Goal: Task Accomplishment & Management: Manage account settings

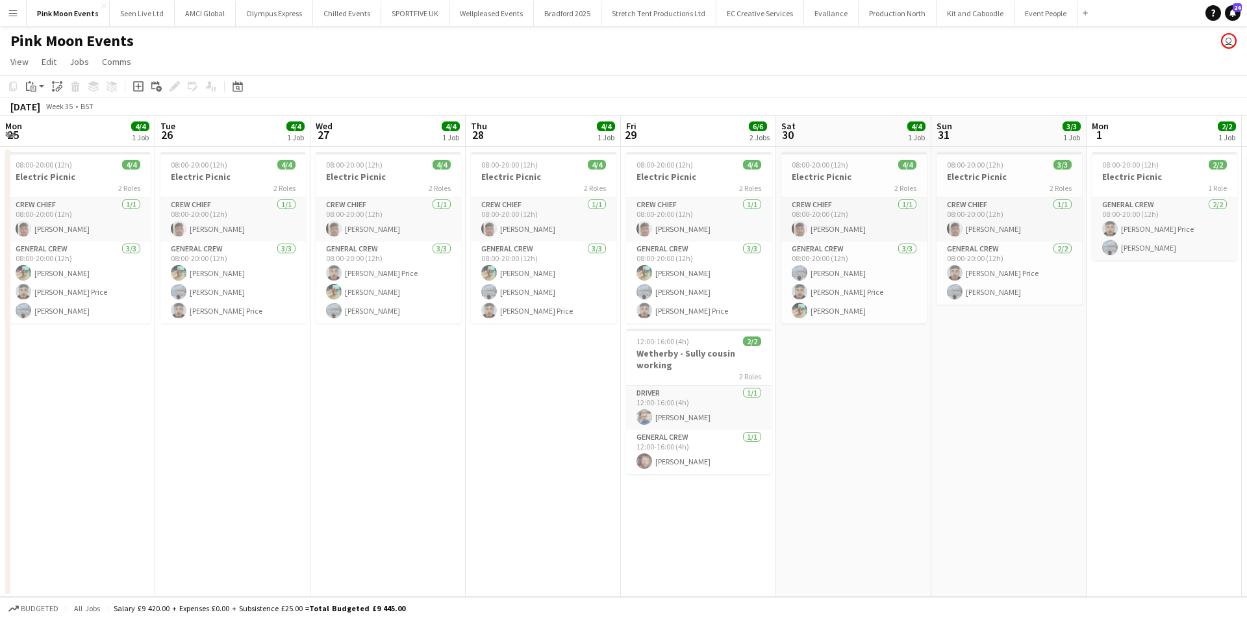
scroll to position [0, 306]
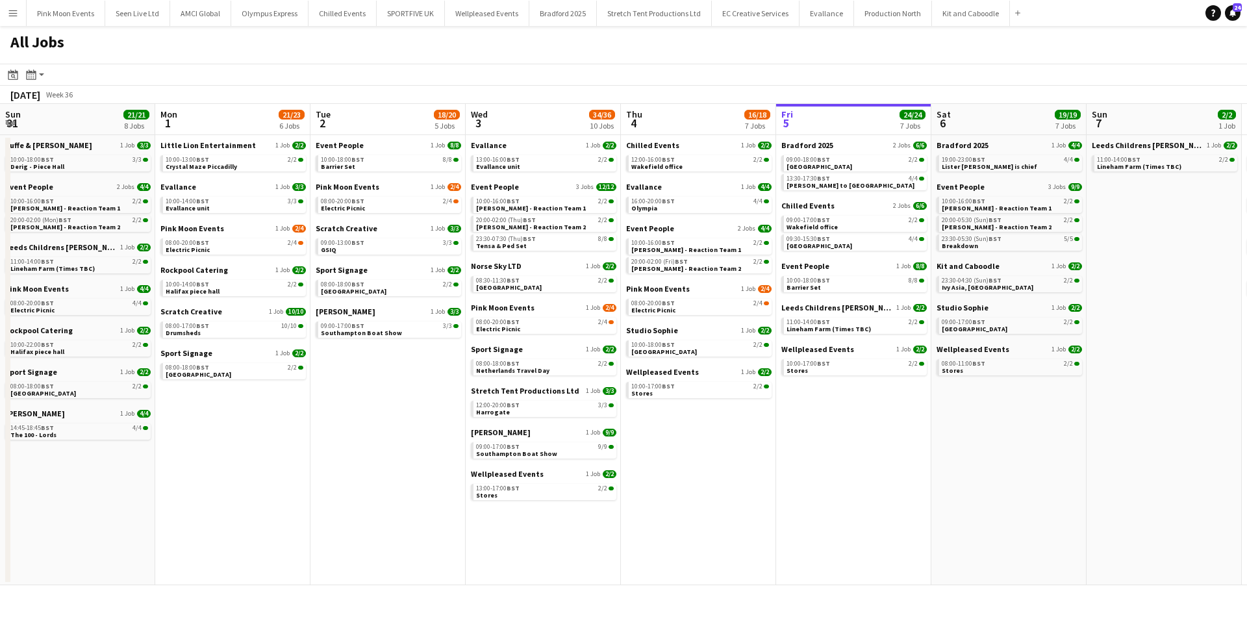
scroll to position [0, 385]
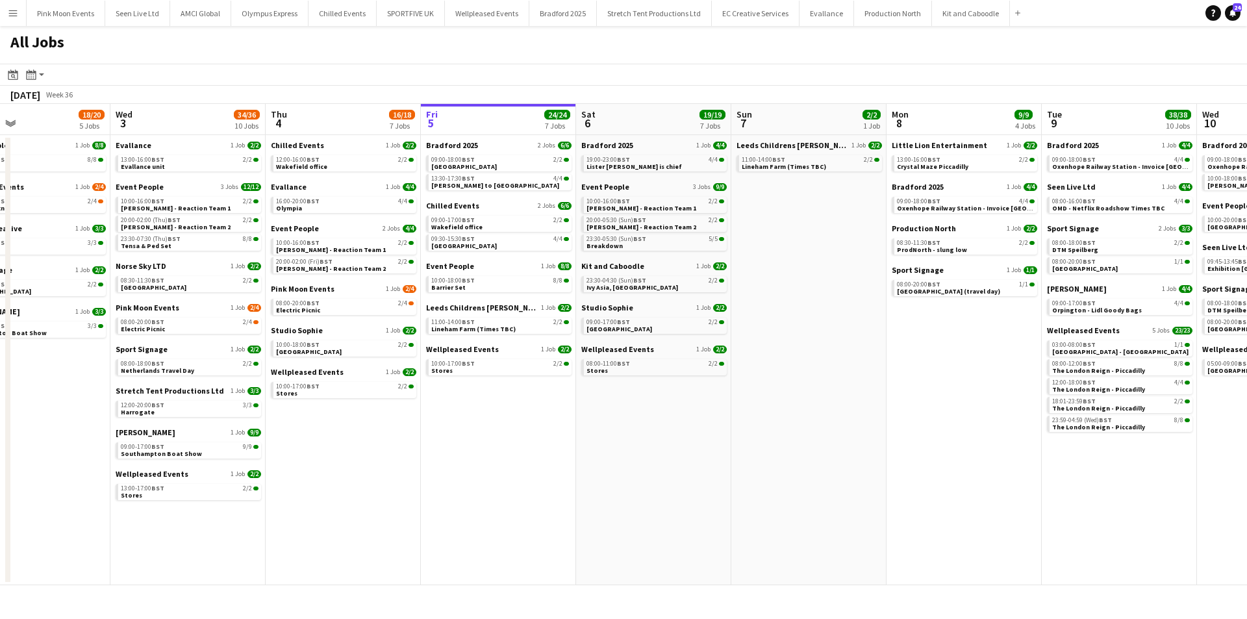
click at [570, 430] on app-calendar-viewport "Sun 31 21/21 8 Jobs Mon 1 21/23 6 Jobs Tue 2 18/20 5 Jobs Wed 3 34/36 10 Jobs T…" at bounding box center [623, 344] width 1247 height 481
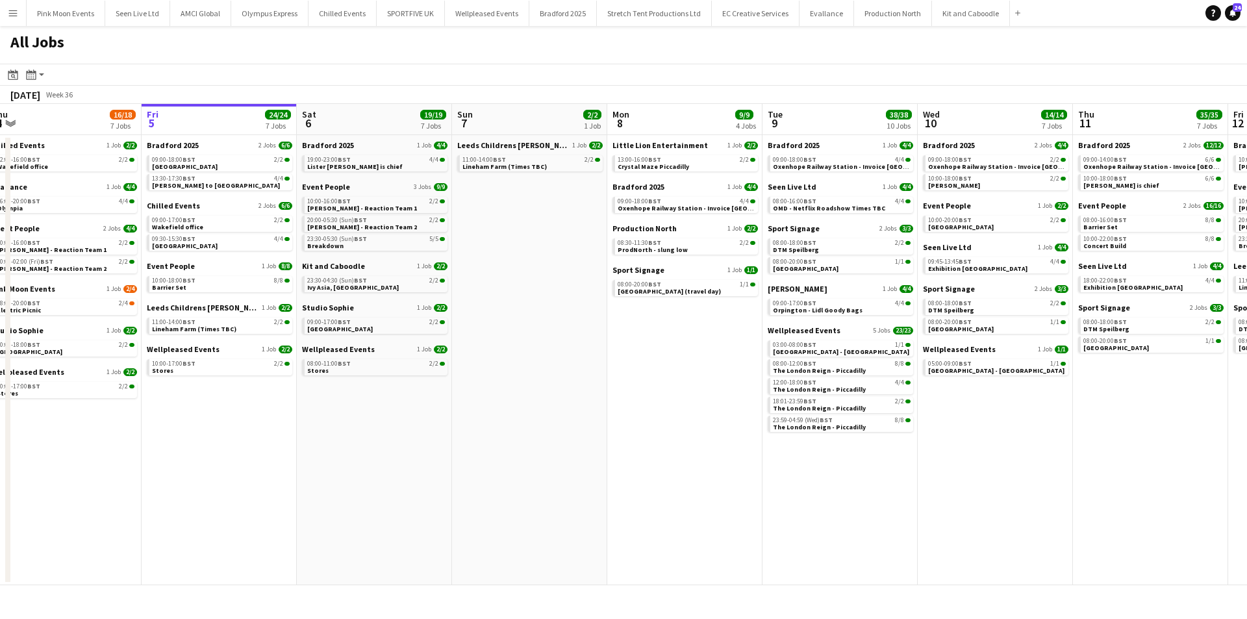
drag, startPoint x: 698, startPoint y: 431, endPoint x: 488, endPoint y: 438, distance: 210.0
click at [488, 438] on app-calendar-viewport "Sun 31 21/21 8 Jobs Mon 1 21/23 6 Jobs Tue 2 18/20 5 Jobs Wed 3 34/36 10 Jobs T…" at bounding box center [623, 344] width 1247 height 481
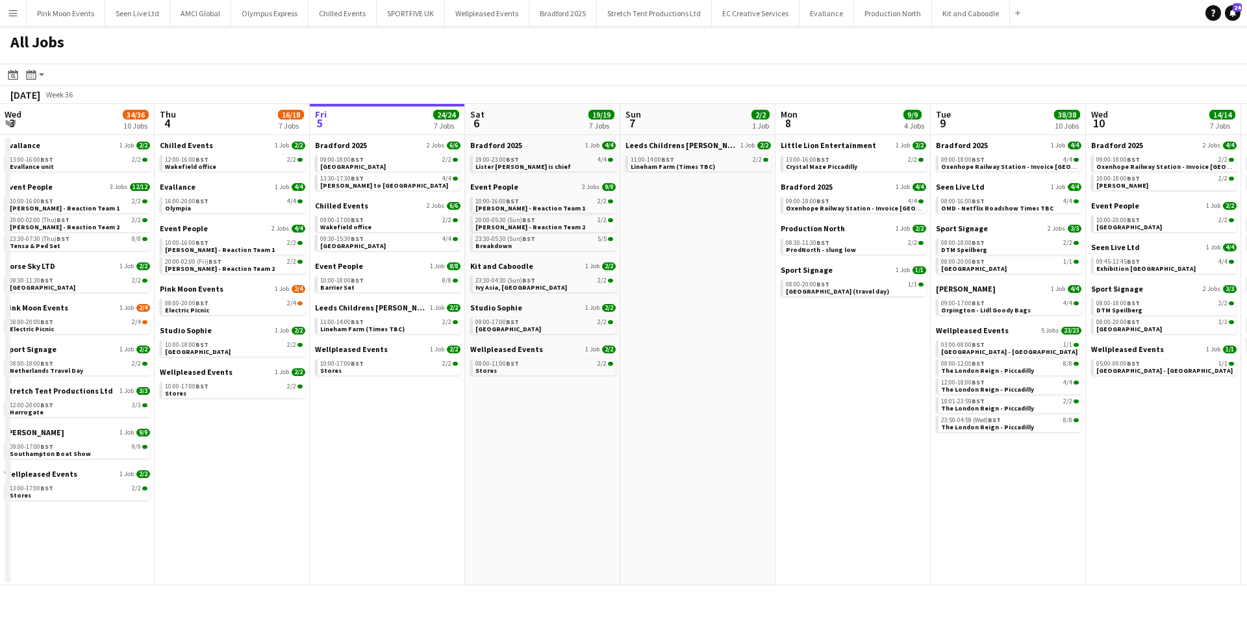
scroll to position [0, 637]
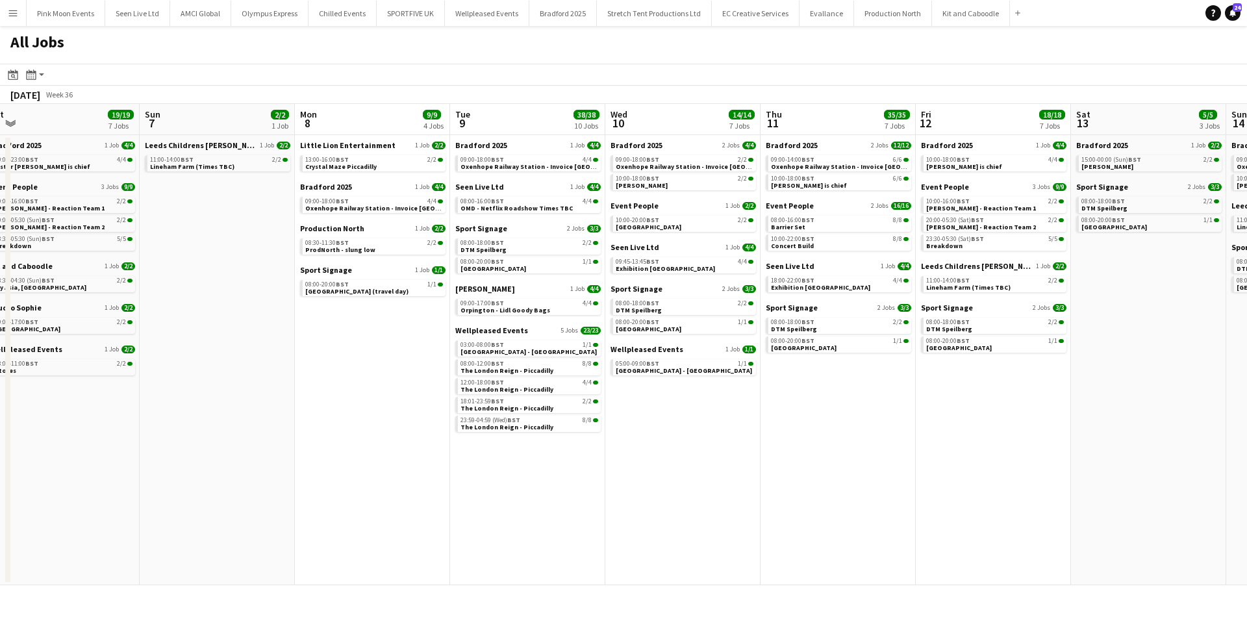
drag, startPoint x: 656, startPoint y: 407, endPoint x: 343, endPoint y: 409, distance: 312.5
click at [343, 409] on app-calendar-viewport "Tue 2 18/20 5 Jobs Wed 3 34/36 10 Jobs Thu 4 16/18 7 Jobs Fri 5 24/24 7 Jobs Sa…" at bounding box center [623, 344] width 1247 height 481
click at [840, 159] on div "09:00-14:00 BST 6/6" at bounding box center [840, 160] width 138 height 6
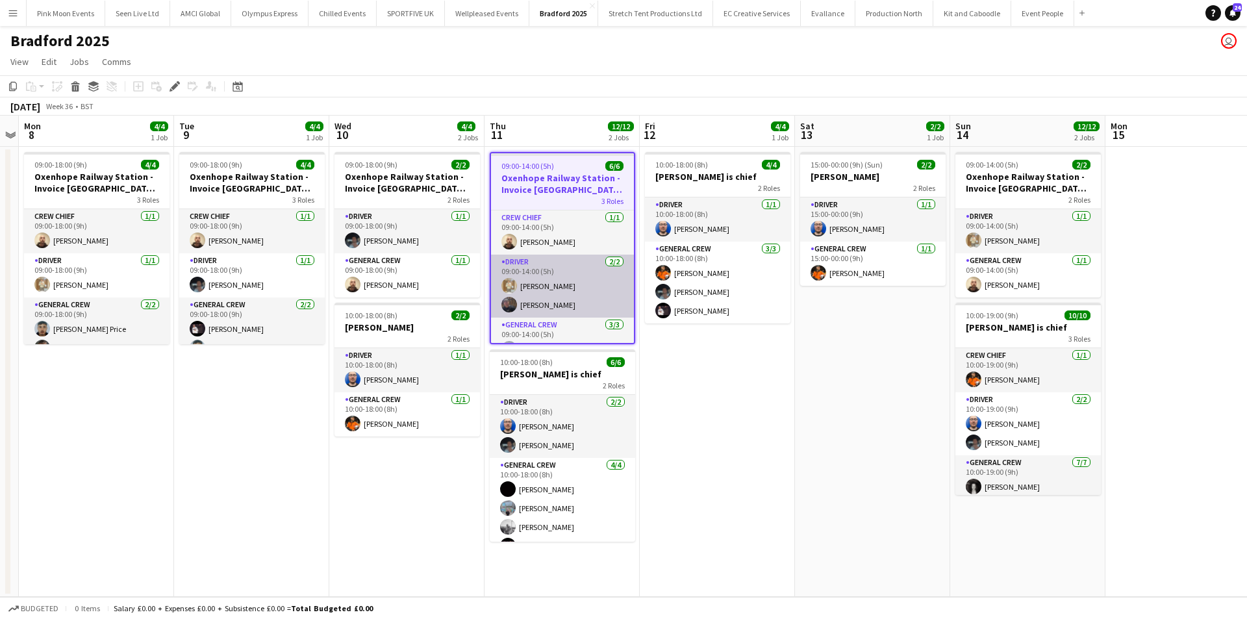
scroll to position [57, 0]
